Goal: Task Accomplishment & Management: Use online tool/utility

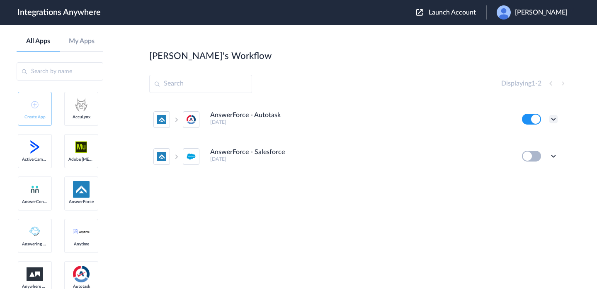
click at [554, 119] on icon at bounding box center [554, 119] width 8 height 8
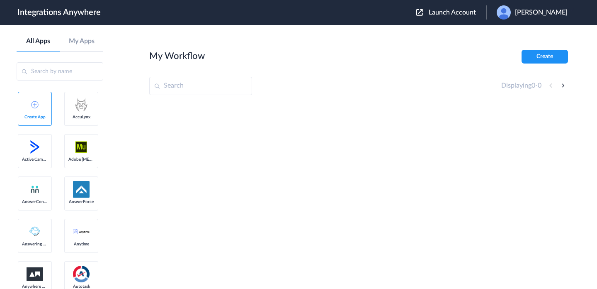
click at [454, 12] on span "Launch Account" at bounding box center [452, 12] width 47 height 7
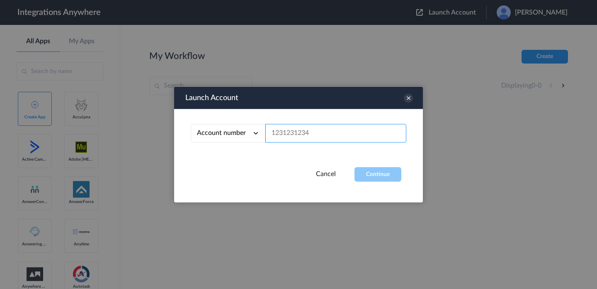
click at [366, 135] on input "text" at bounding box center [335, 133] width 141 height 19
click at [324, 137] on input "text" at bounding box center [335, 133] width 141 height 19
paste input "8664782713"
type input "8664782713"
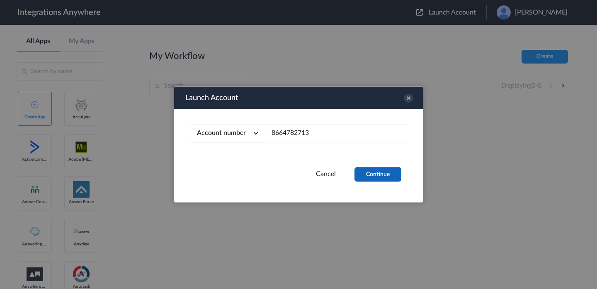
click at [382, 176] on button "Continue" at bounding box center [378, 174] width 47 height 15
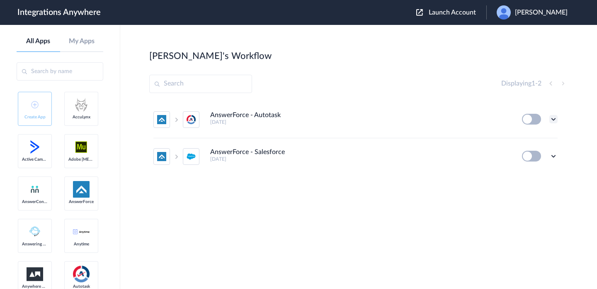
click at [554, 121] on icon at bounding box center [554, 119] width 8 height 8
click at [537, 138] on li "Edit" at bounding box center [531, 138] width 54 height 15
click at [531, 14] on div "[PERSON_NAME]" at bounding box center [536, 12] width 79 height 14
click at [535, 41] on li "My Account" at bounding box center [532, 33] width 90 height 15
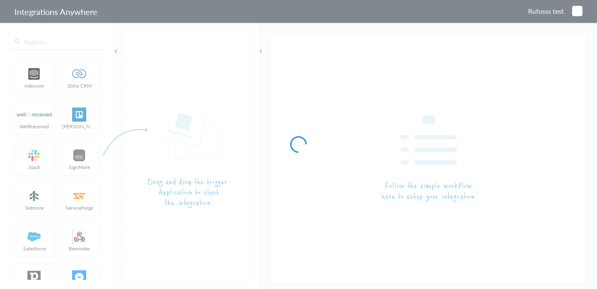
type input "AnswerForce - Autotask"
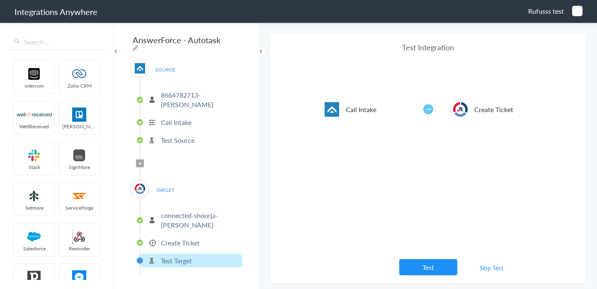
click at [192, 238] on p "Create Ticket" at bounding box center [180, 243] width 39 height 10
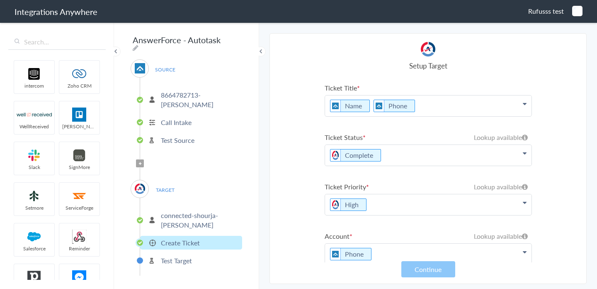
click at [199, 210] on p "connected-shourja-dennis" at bounding box center [200, 219] width 79 height 19
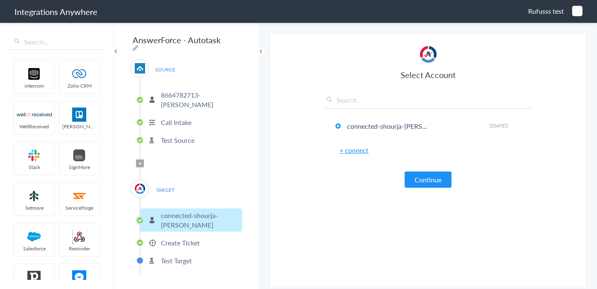
click at [201, 236] on li "Create Ticket" at bounding box center [191, 243] width 102 height 14
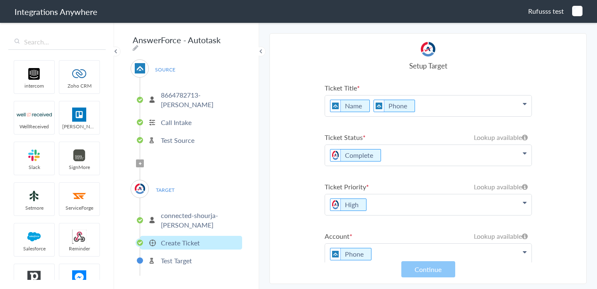
click at [206, 212] on p "connected-shourja-dennis" at bounding box center [200, 219] width 79 height 19
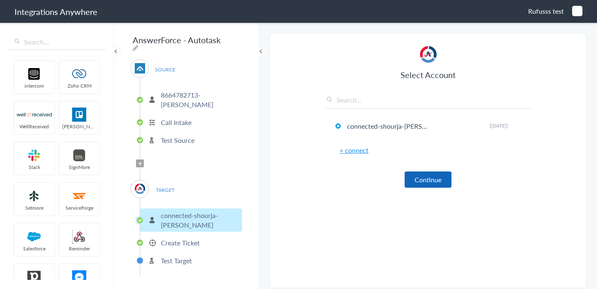
click at [431, 175] on button "Continue" at bounding box center [428, 179] width 47 height 16
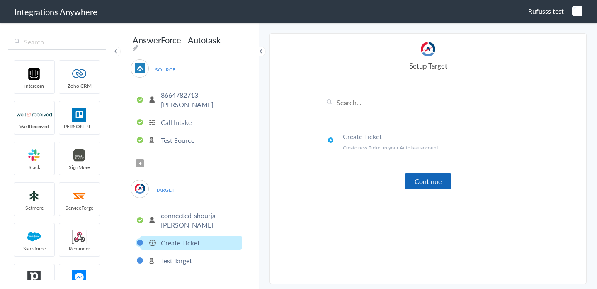
click at [431, 178] on button "Continue" at bounding box center [428, 181] width 47 height 16
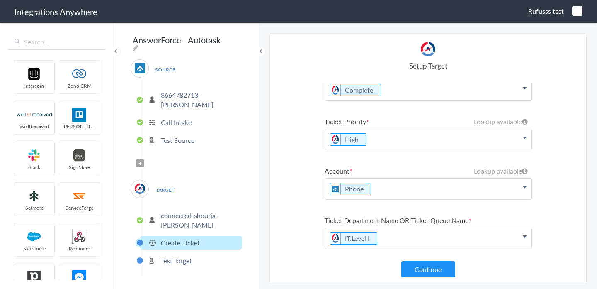
scroll to position [68, 0]
